Goal: Entertainment & Leisure: Browse casually

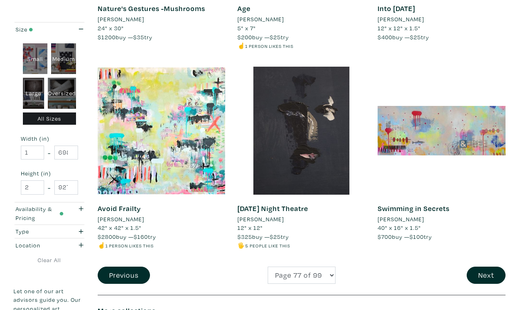
scroll to position [1498, 0]
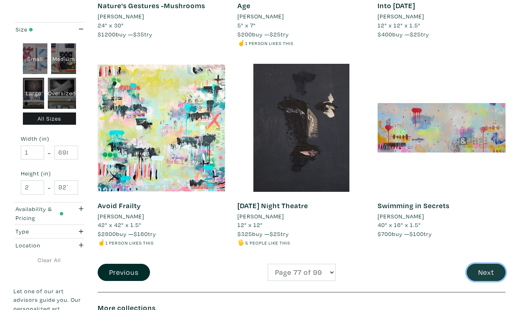
click at [487, 264] on button "Next" at bounding box center [486, 273] width 39 height 18
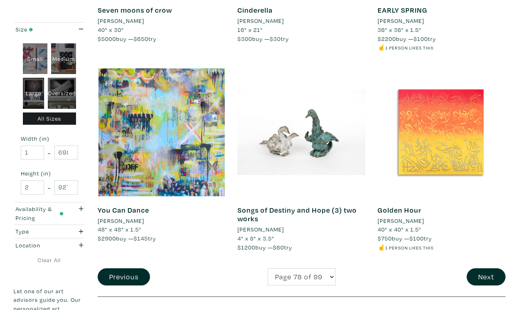
scroll to position [1512, 0]
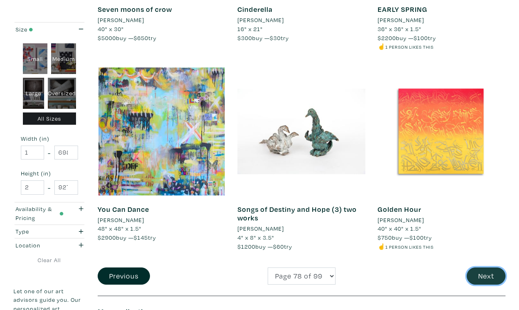
click at [483, 267] on button "Next" at bounding box center [486, 276] width 39 height 18
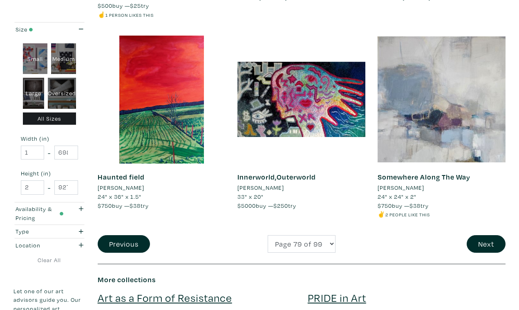
scroll to position [1554, 0]
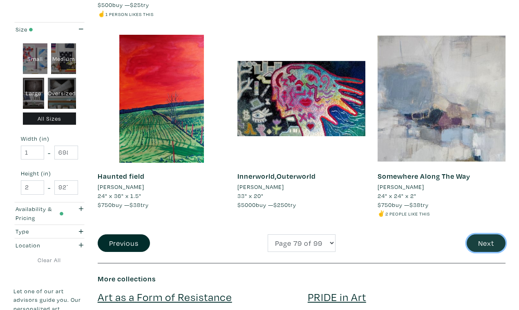
click at [488, 234] on button "Next" at bounding box center [486, 243] width 39 height 18
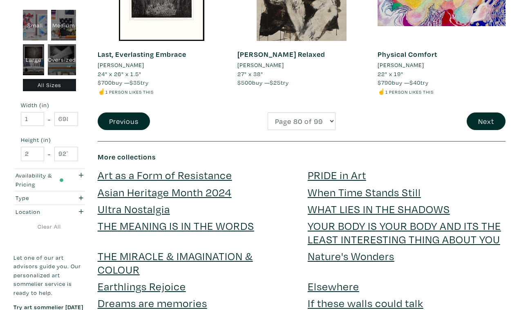
scroll to position [1660, 0]
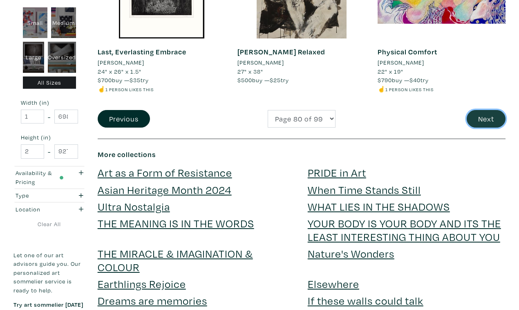
click at [489, 110] on button "Next" at bounding box center [486, 119] width 39 height 18
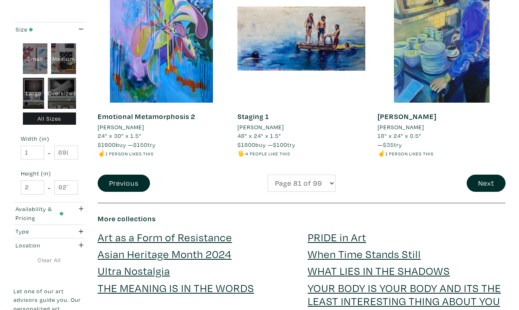
scroll to position [1588, 0]
